Goal: Answer question/provide support

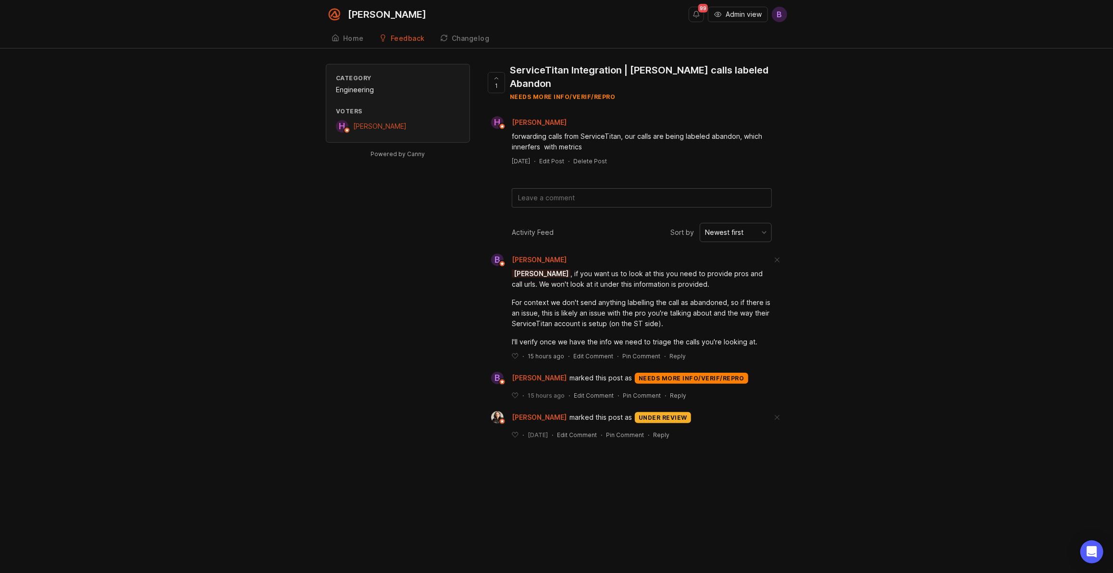
click at [846, 280] on div "Category Engineering Voters H [PERSON_NAME] Powered by Canny 1 ServiceTitan Int…" at bounding box center [556, 259] width 1113 height 391
click at [739, 18] on span "Admin view" at bounding box center [744, 15] width 36 height 10
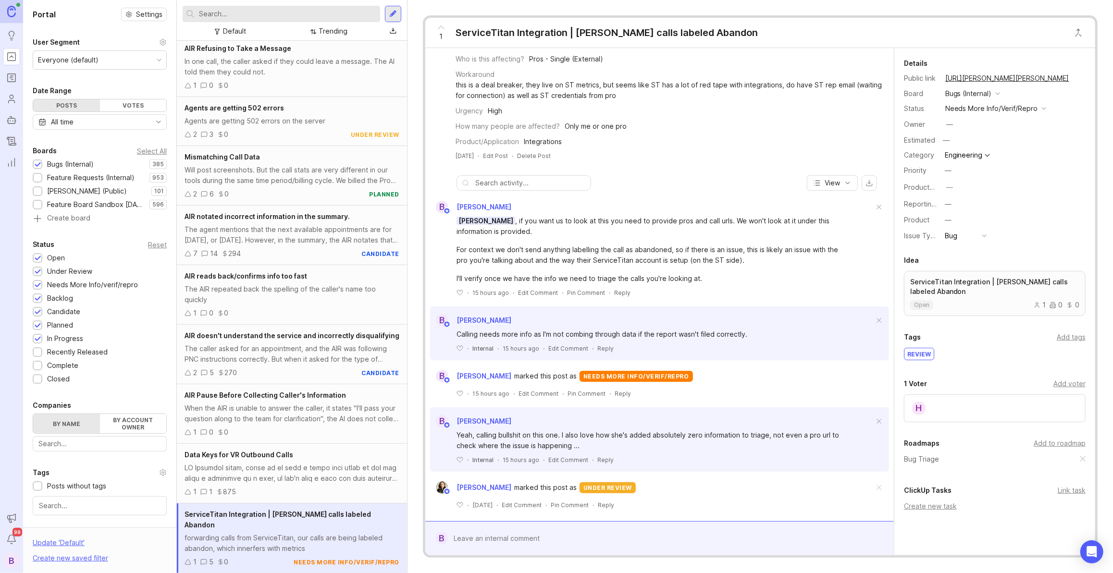
scroll to position [94, 0]
click at [757, 449] on div "Yeah, calling bullshit on this one. I also love how she's added absolutely zero…" at bounding box center [659, 443] width 459 height 37
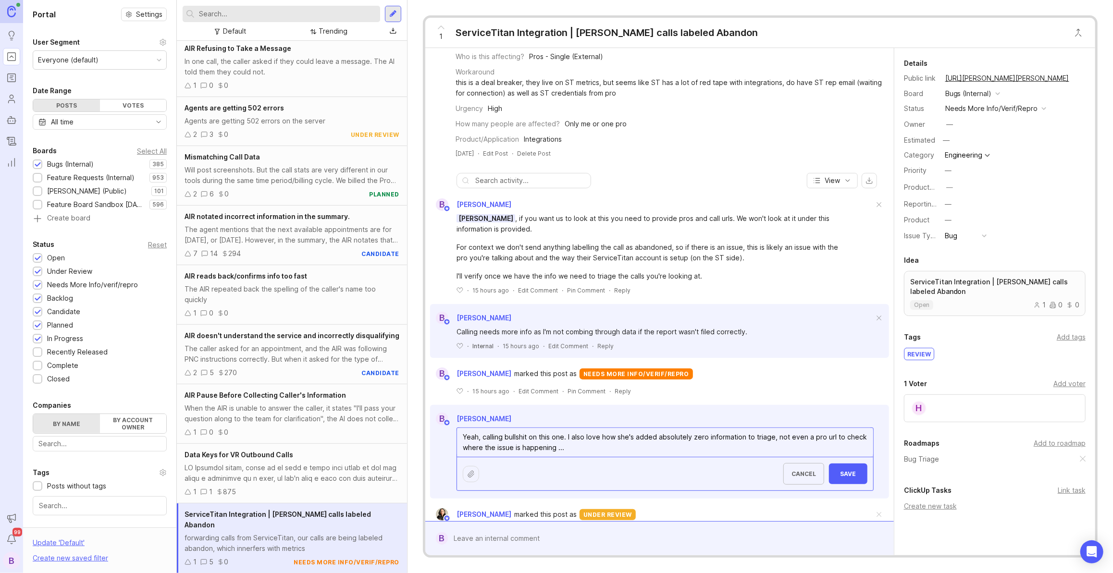
click at [674, 436] on textarea "Yeah, calling bullshit on this one. I also love how she's added absolutely zero…" at bounding box center [665, 442] width 416 height 29
click at [751, 447] on textarea "Yeah, calling bullshit on this one. I also love how she's added zero informatio…" at bounding box center [665, 442] width 416 height 29
type textarea "Yeah, calling bullshit on this one. I also love how she's added zero informatio…"
click at [855, 473] on button "Save" at bounding box center [848, 474] width 38 height 21
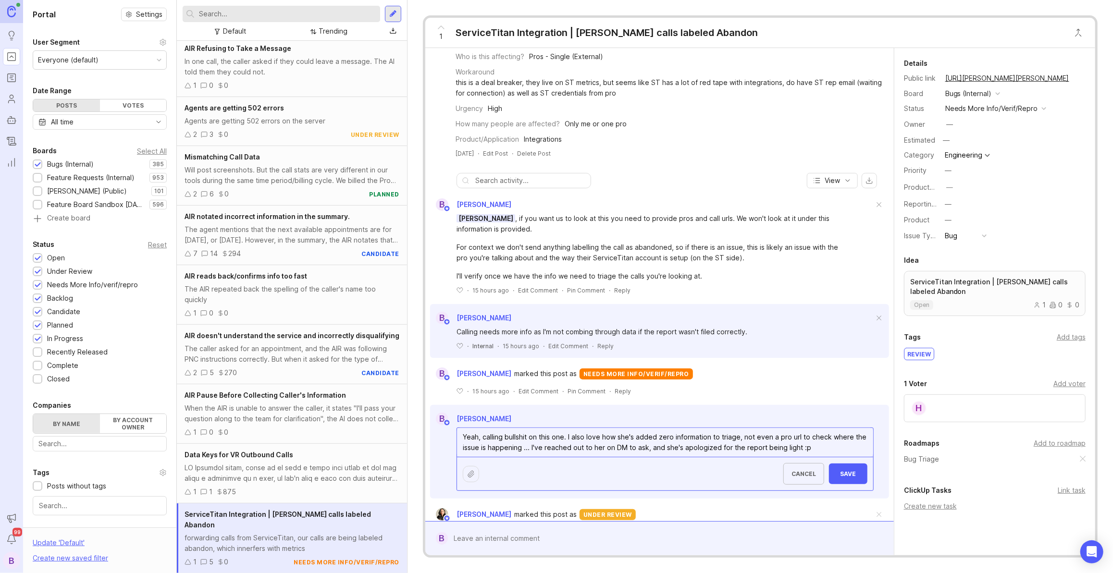
drag, startPoint x: 563, startPoint y: 438, endPoint x: 583, endPoint y: 447, distance: 22.8
click at [564, 438] on textarea "Yeah, calling bullshit on this one. I also love how she's added zero informatio…" at bounding box center [665, 442] width 416 height 29
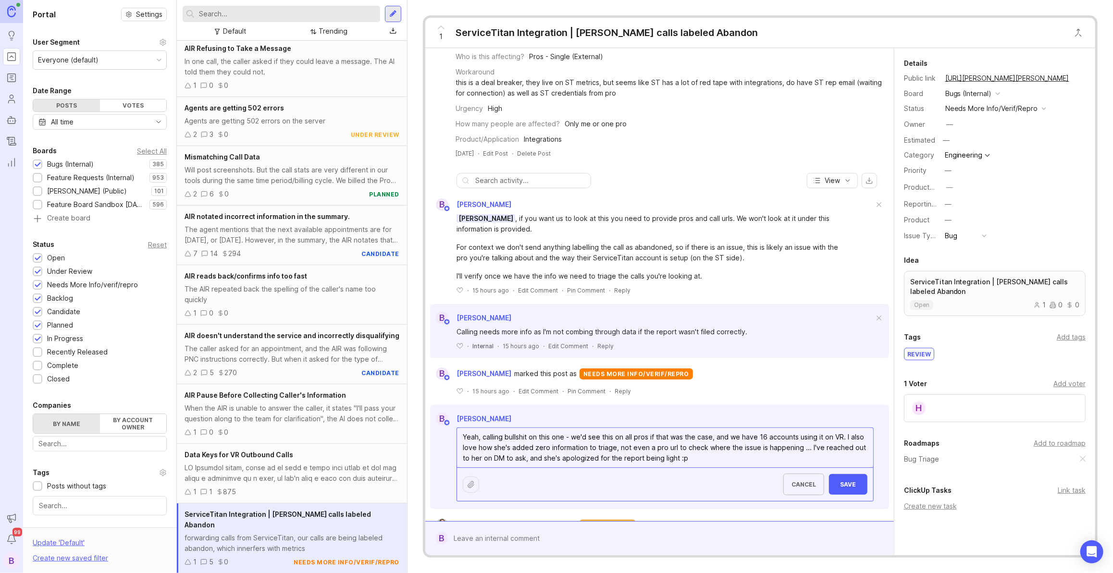
type textarea "Yeah, calling bullshit on this one - we'd see this on all pros if that was the …"
click at [847, 488] on button "Save" at bounding box center [848, 484] width 38 height 21
